Goal: Check status: Check status

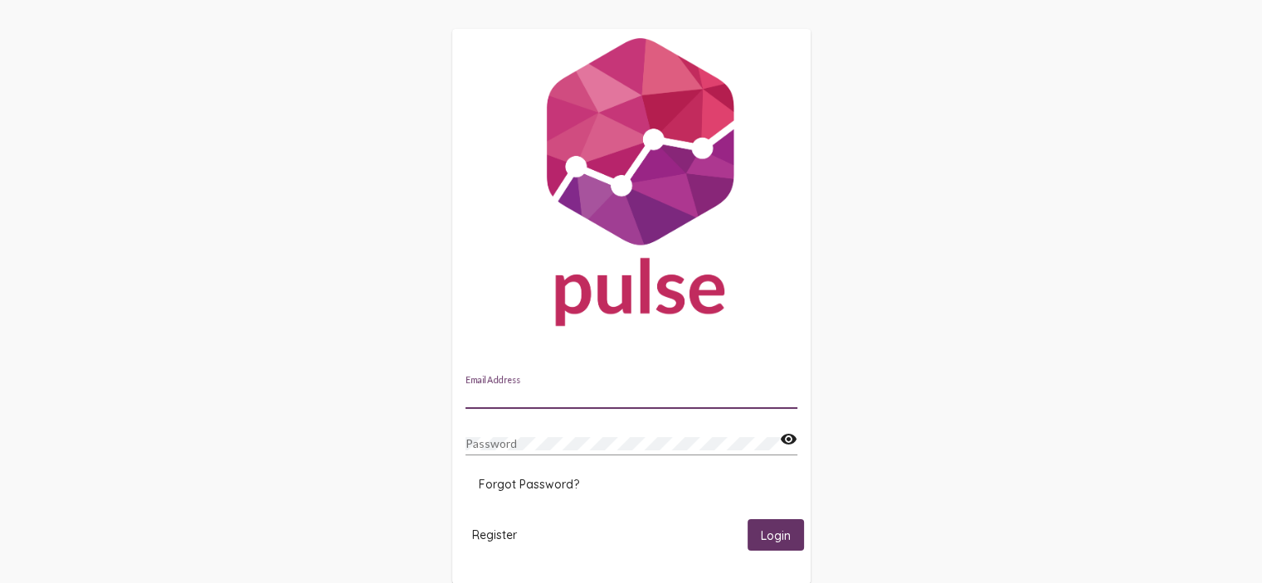
click at [504, 391] on input "Email Address" at bounding box center [631, 396] width 332 height 13
type input "[PERSON_NAME][EMAIL_ADDRESS][PERSON_NAME][DOMAIN_NAME]"
click at [779, 542] on span "Login" at bounding box center [776, 536] width 30 height 15
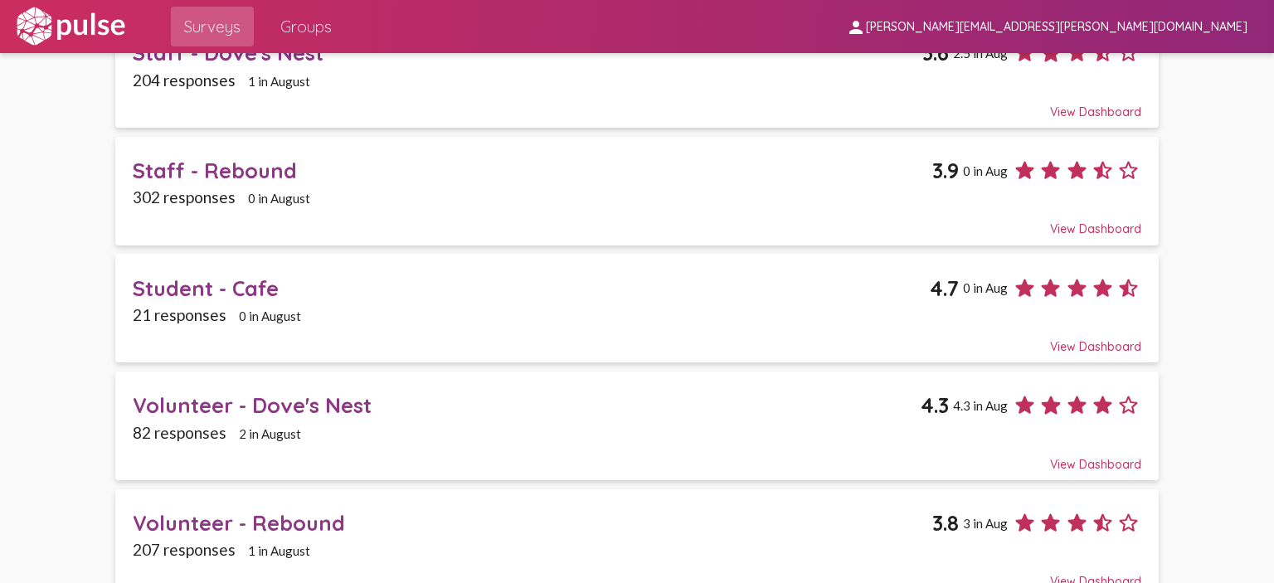
scroll to position [1017, 0]
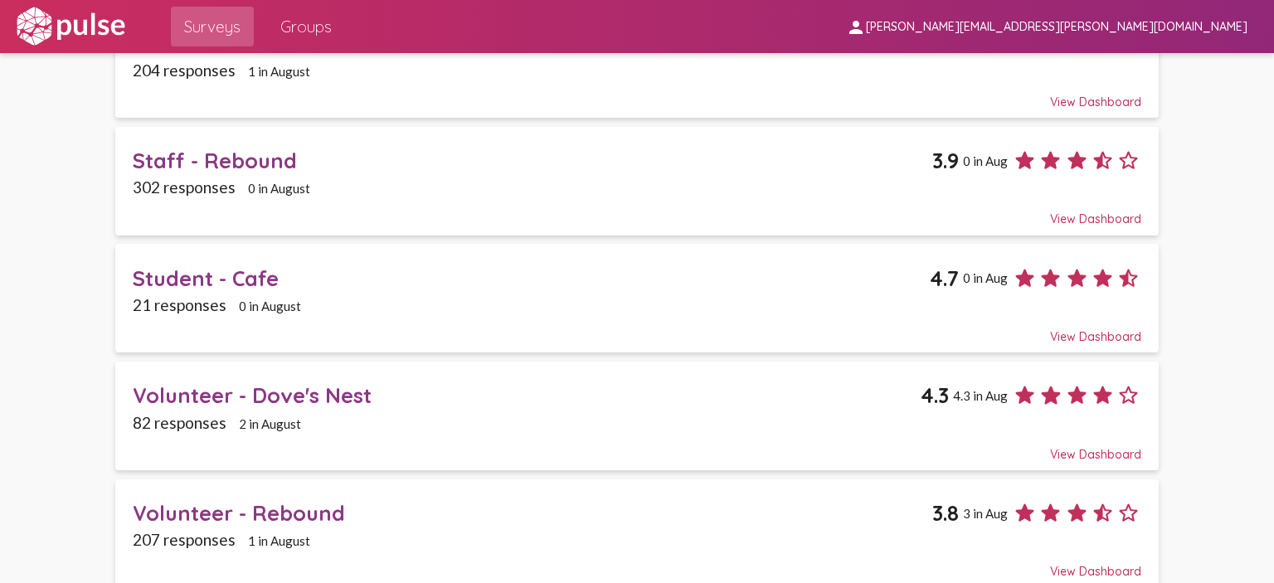
click at [323, 385] on div "Volunteer - Dove's Nest" at bounding box center [527, 396] width 788 height 26
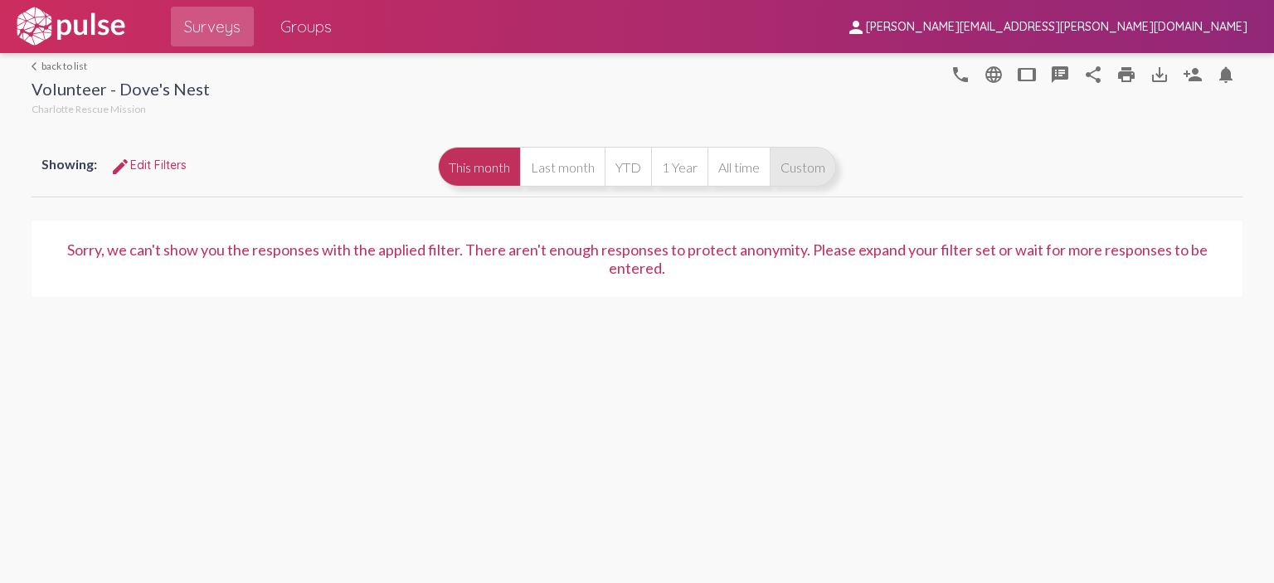
click at [806, 163] on button "Custom" at bounding box center [803, 167] width 66 height 40
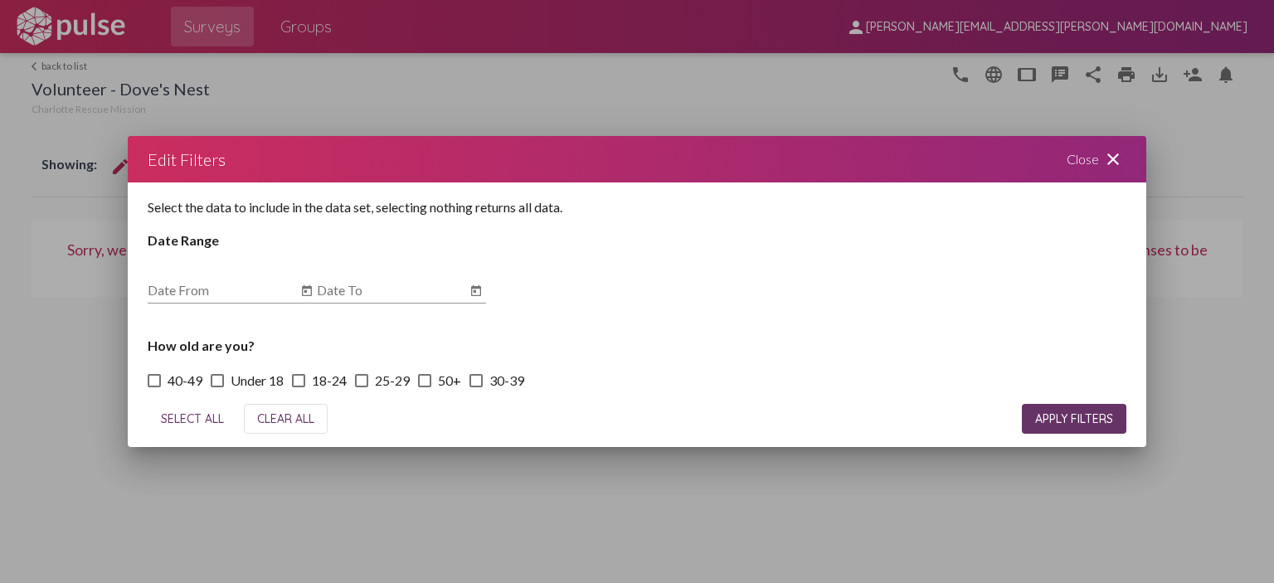
click at [1111, 158] on mat-icon "close" at bounding box center [1114, 159] width 20 height 20
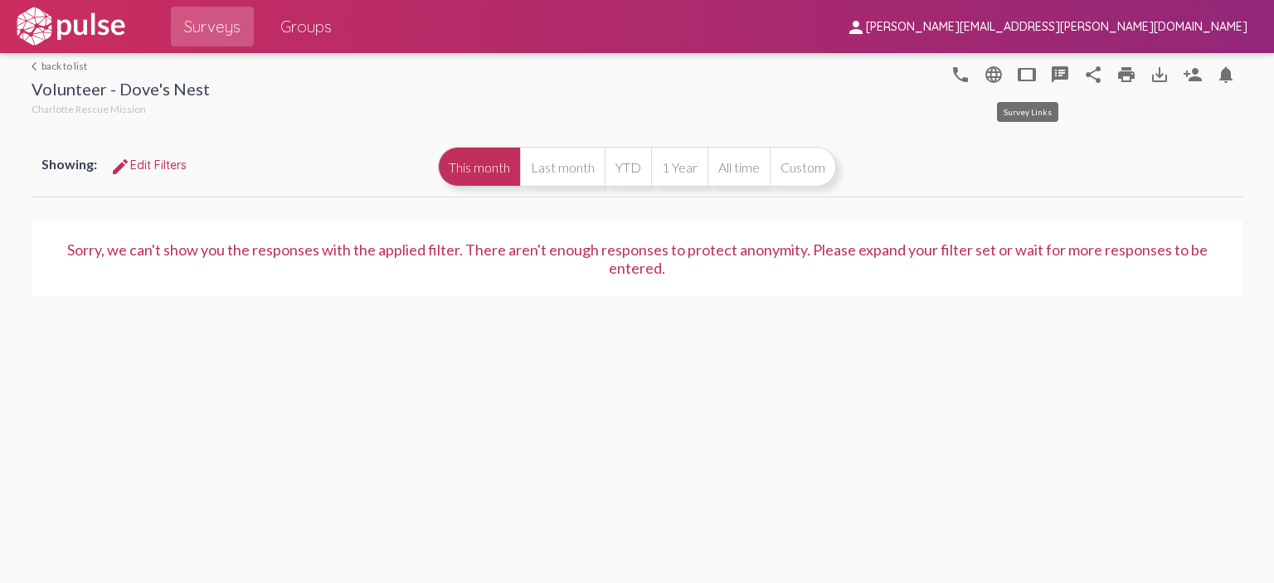
click at [1030, 72] on mat-icon "tablet" at bounding box center [1027, 75] width 20 height 20
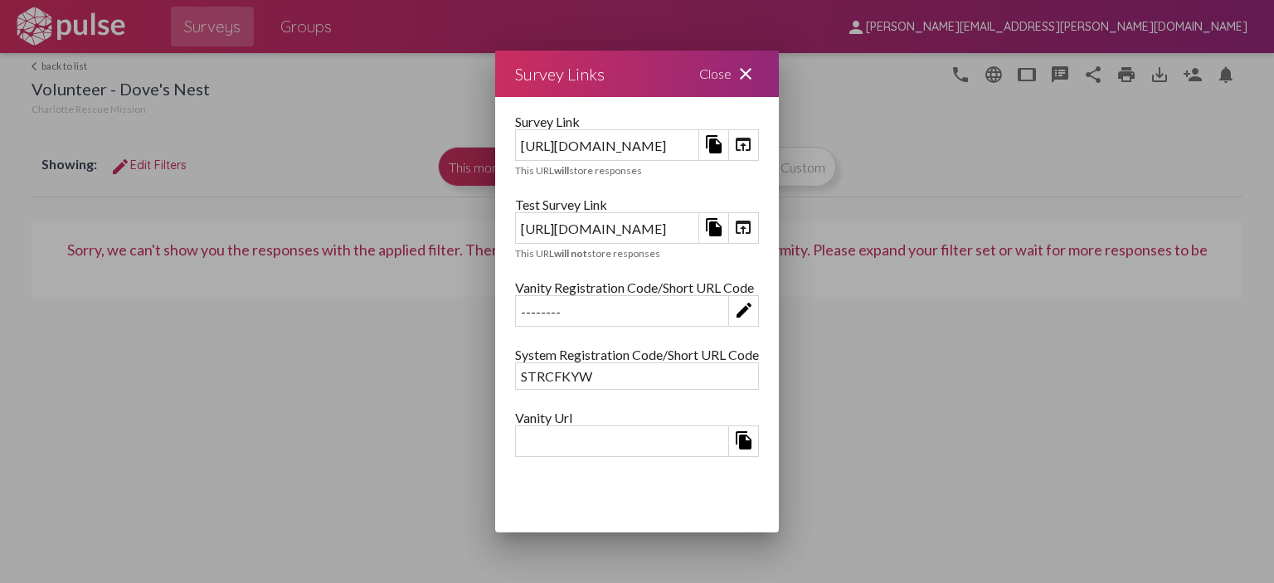
scroll to position [199, 0]
